Goal: Use online tool/utility: Use online tool/utility

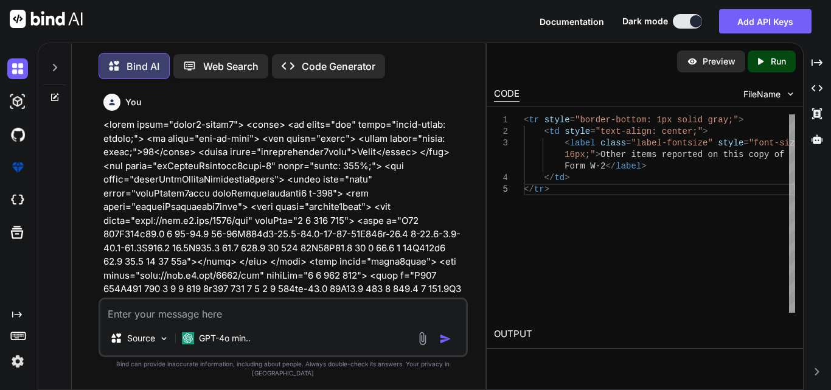
click at [154, 320] on textarea at bounding box center [282, 310] width 365 height 22
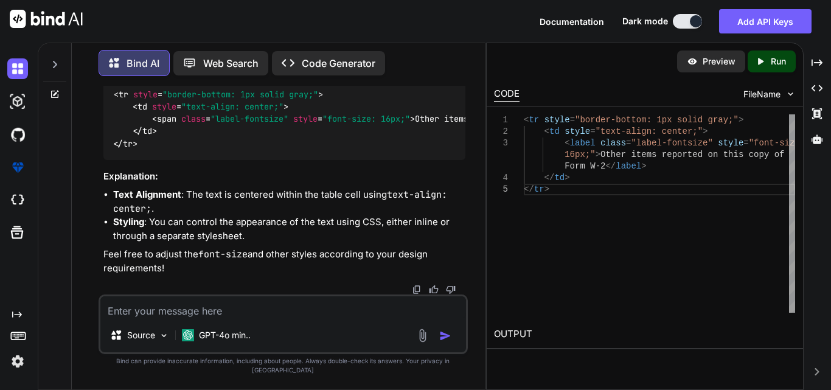
paste textarea "<table class="formk2-table2"> <tbody> <tr> <td> <label>Other Box 14 Emteries no…"
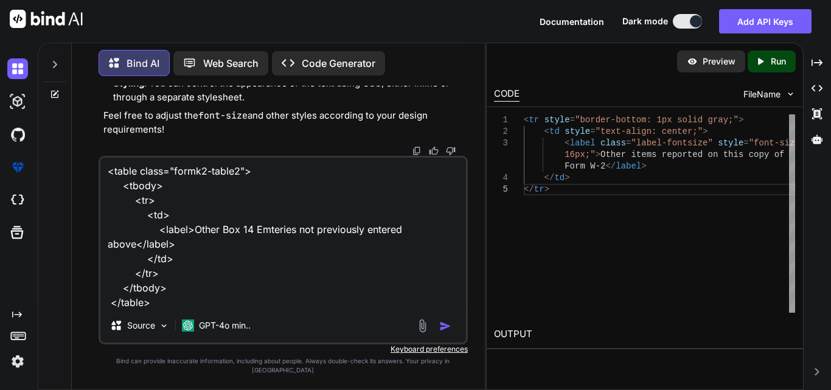
scroll to position [16, 0]
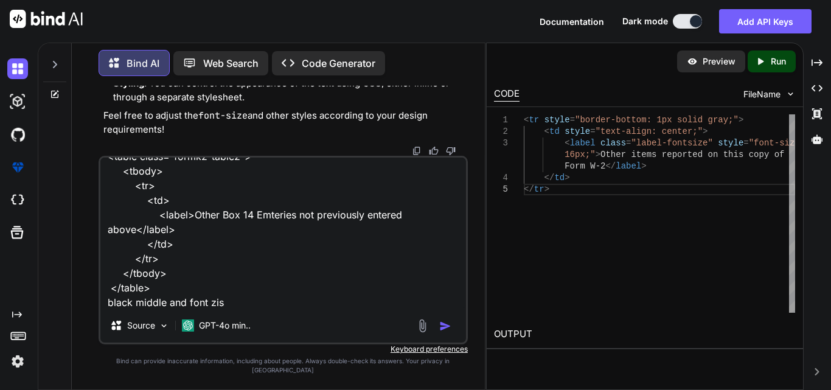
type textarea "<table class="formk2-table2"> <tbody> <tr> <td> <label>Other Box 14 Emteries no…"
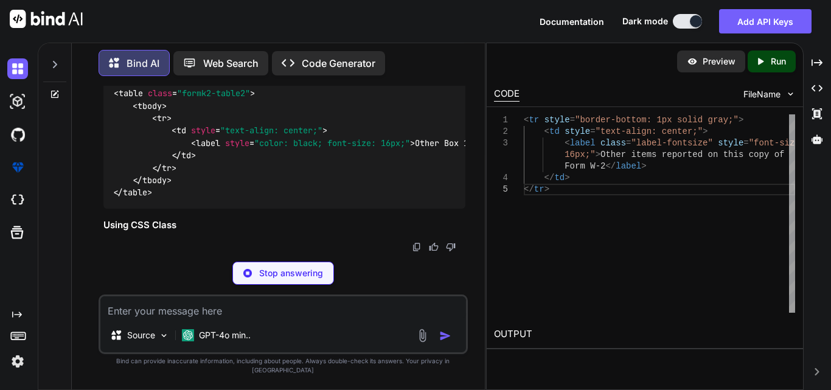
scroll to position [15907, 0]
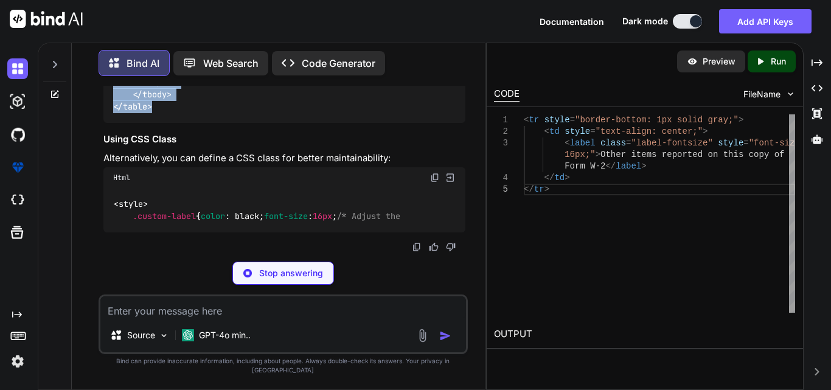
drag, startPoint x: 155, startPoint y: 220, endPoint x: 80, endPoint y: 119, distance: 125.6
click at [80, 119] on div "Bind AI Web Search Created with Pixso. Code Generator You Bind AI To consolidat…" at bounding box center [278, 217] width 413 height 344
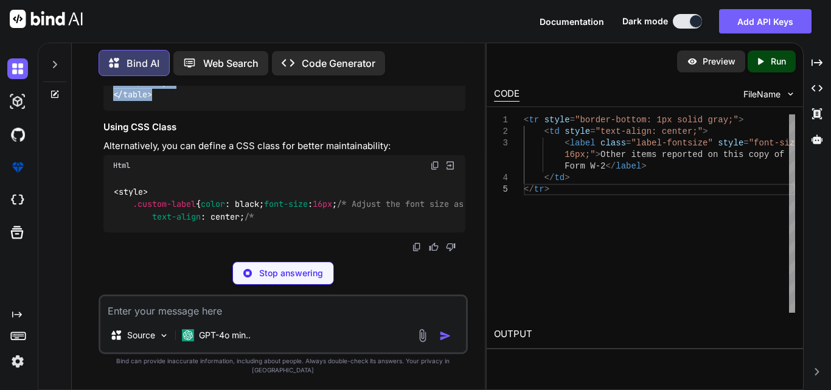
copy code "< table class = "formk2-table2" > < tbody > < tr > < td style = "text-align: ce…"
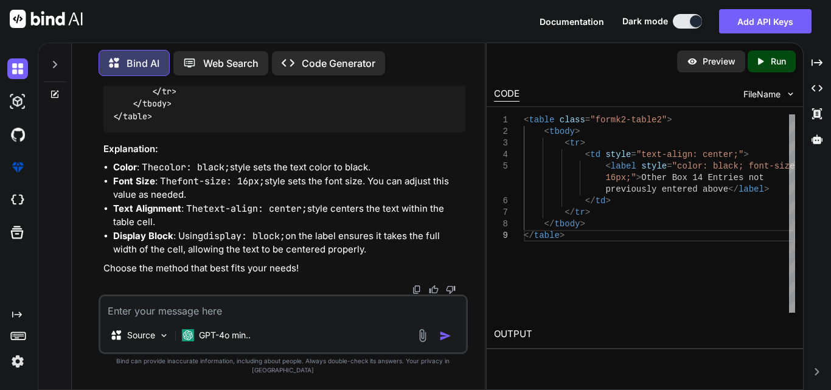
click at [248, 318] on textarea at bounding box center [282, 307] width 365 height 22
paste textarea "<table class="formk2-table2"> <tbody> <tr> <td style="text-align: center;"> <la…"
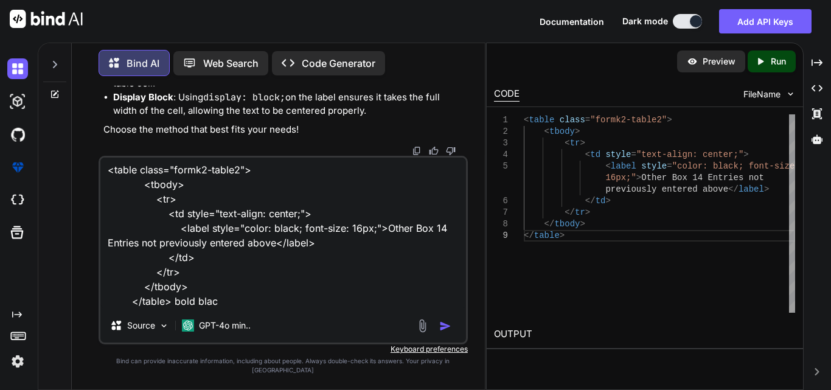
type textarea "<table class="formk2-table2"> <tbody> <tr> <td style="text-align: center;"> <la…"
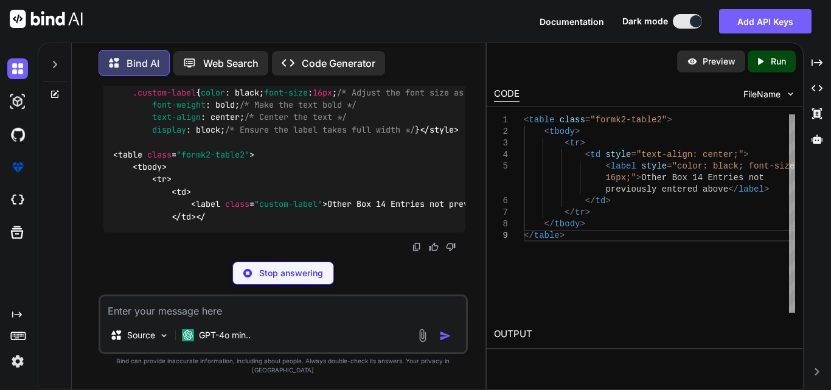
scroll to position [16653, 0]
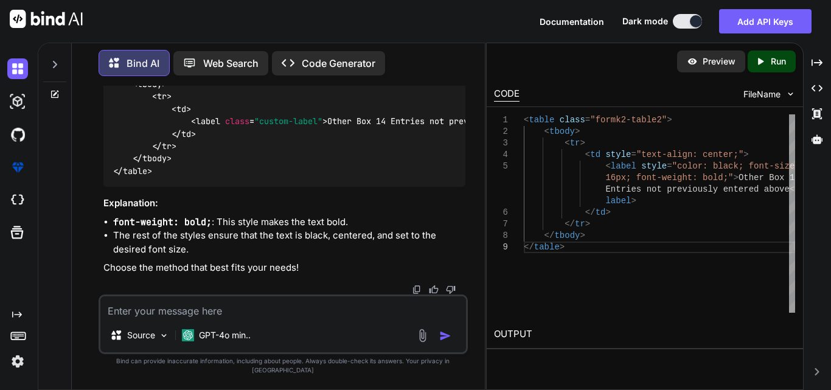
drag, startPoint x: 159, startPoint y: 255, endPoint x: 108, endPoint y: 157, distance: 110.4
copy code "< table class = "formk2-table2" > < tbody > < tr > < td style = "text-align: ce…"
